Goal: Check status

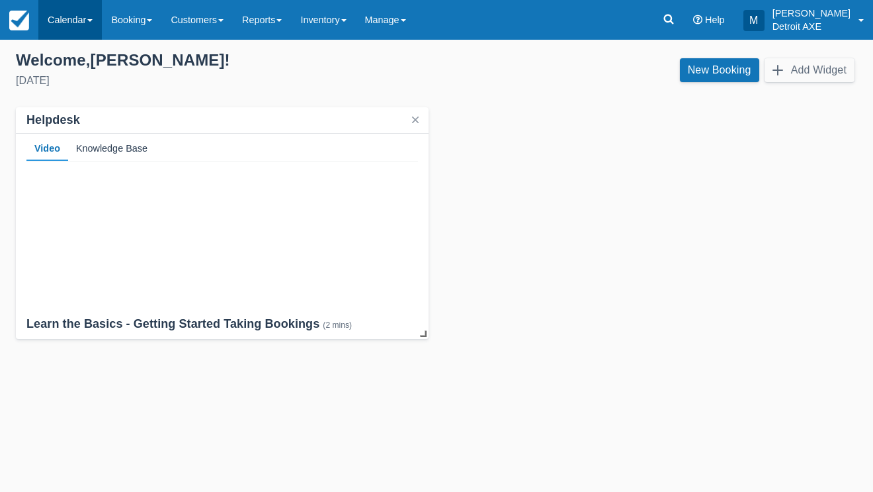
click at [91, 26] on link "Calendar" at bounding box center [70, 20] width 64 height 40
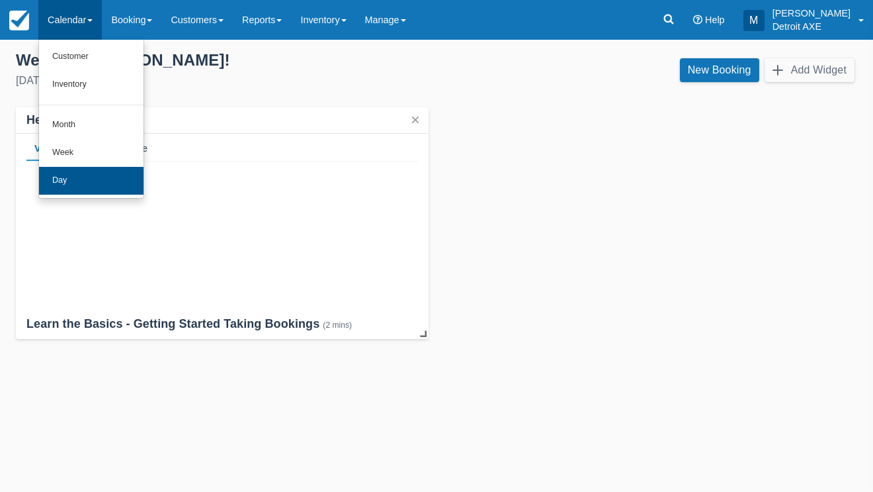
click at [98, 175] on link "Day" at bounding box center [91, 181] width 105 height 28
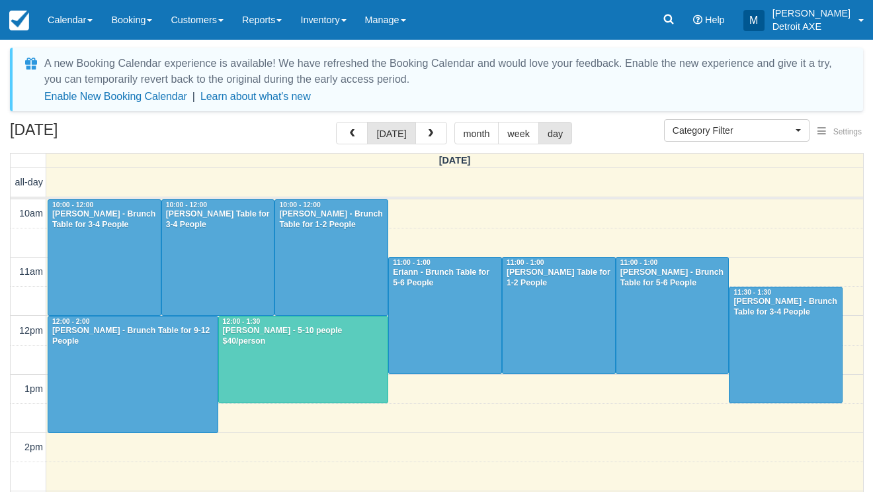
select select
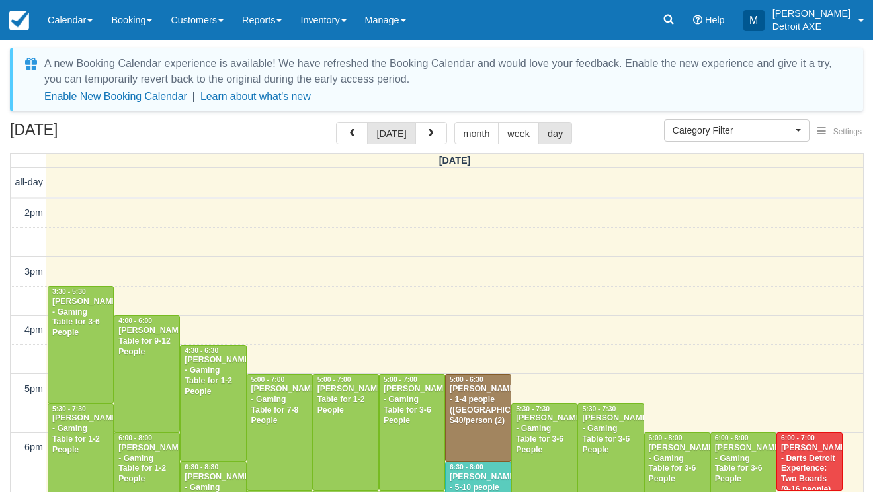
click at [484, 402] on div "[PERSON_NAME] - 1-4 people ([GEOGRAPHIC_DATA]) $40/person (2)" at bounding box center [478, 405] width 58 height 42
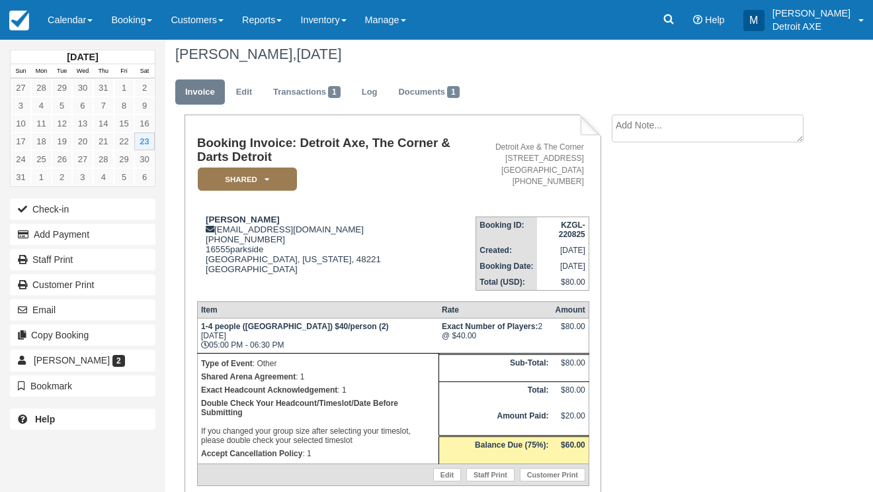
scroll to position [10, 0]
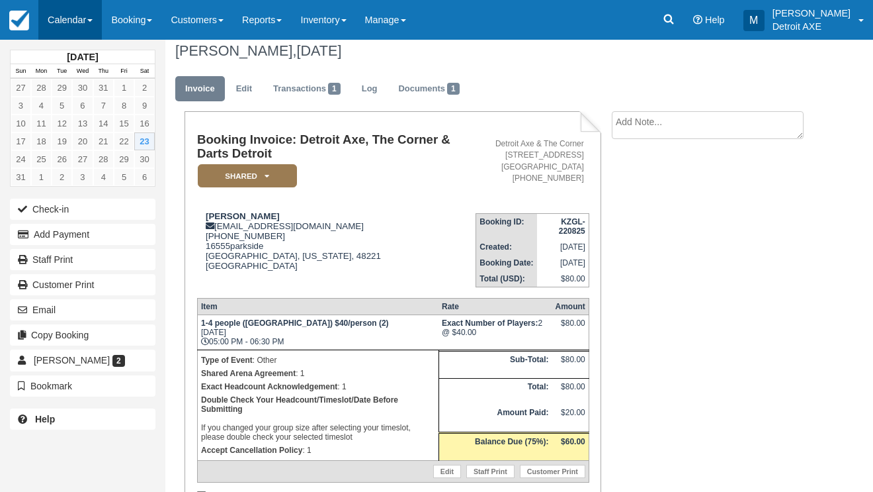
click at [74, 11] on link "Calendar" at bounding box center [70, 20] width 64 height 40
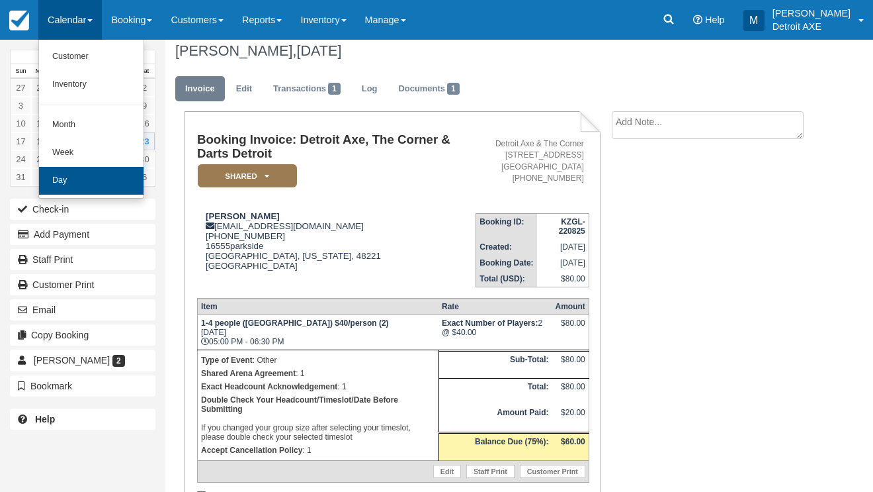
click at [66, 175] on link "Day" at bounding box center [91, 181] width 105 height 28
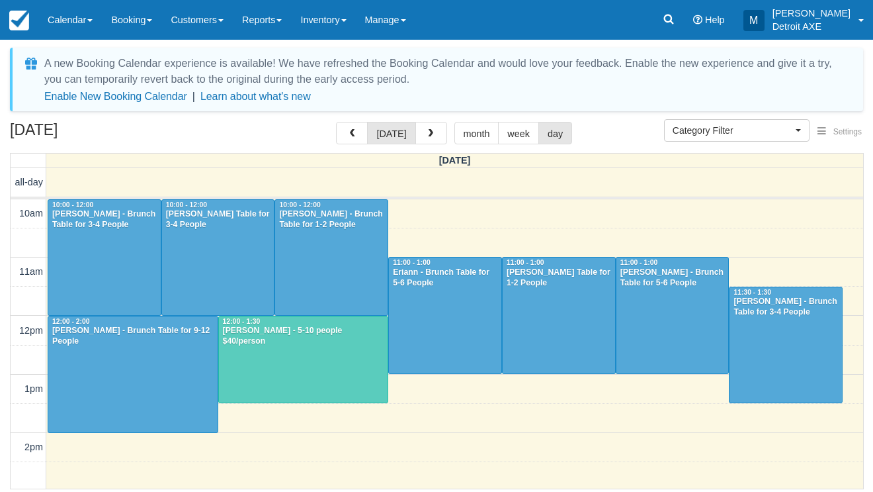
select select
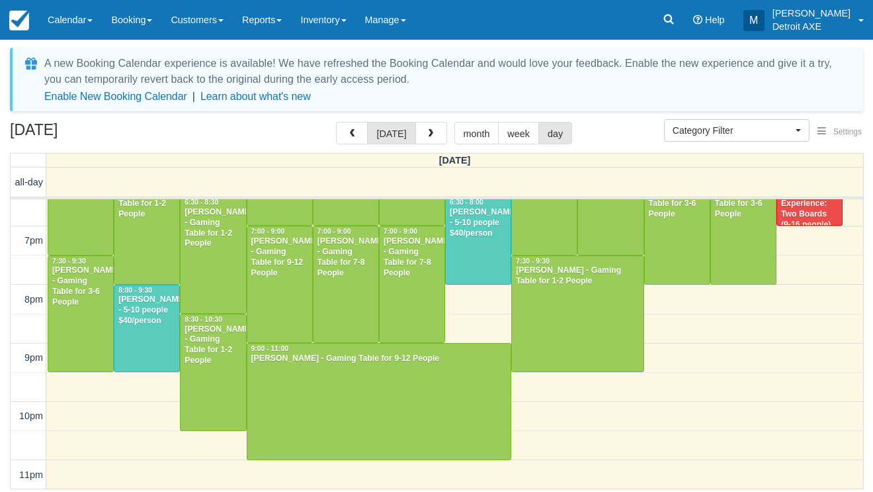
scroll to position [499, 0]
click at [87, 27] on link "Calendar" at bounding box center [70, 20] width 64 height 40
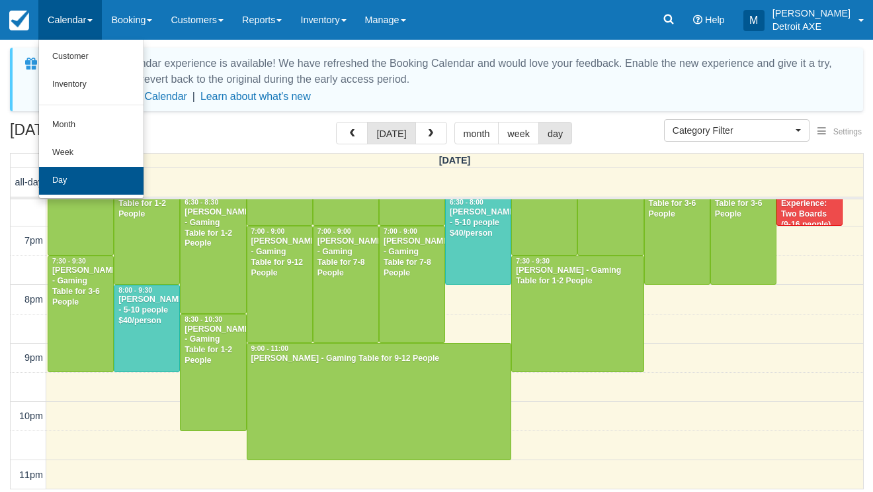
click at [97, 173] on link "Day" at bounding box center [91, 181] width 105 height 28
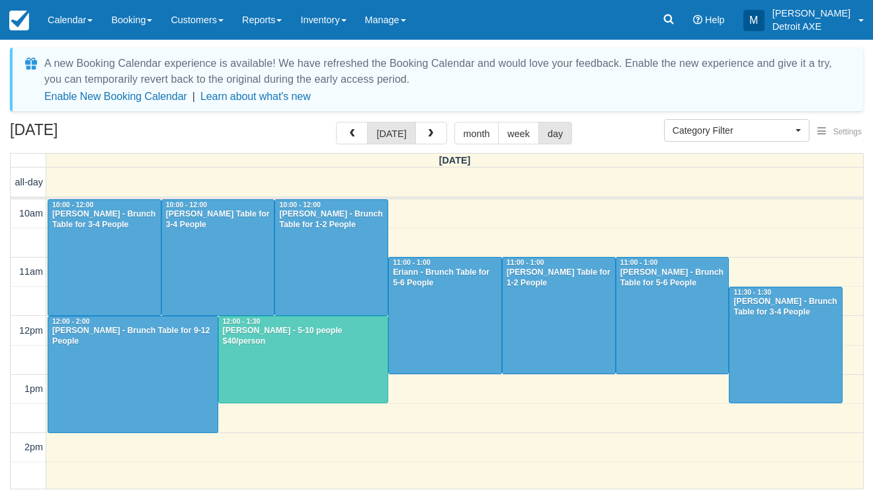
select select
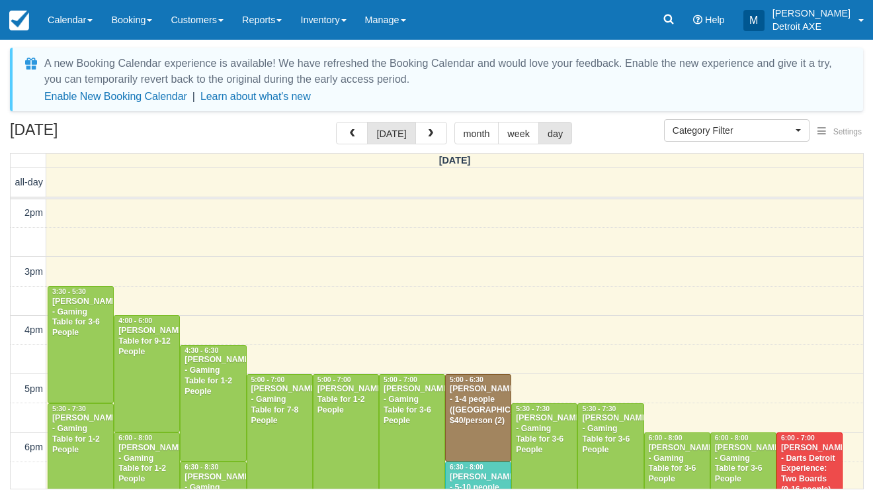
click at [492, 395] on div "[PERSON_NAME] - 1-4 people ([GEOGRAPHIC_DATA]) $40/person (2)" at bounding box center [478, 405] width 58 height 42
